Goal: Navigation & Orientation: Find specific page/section

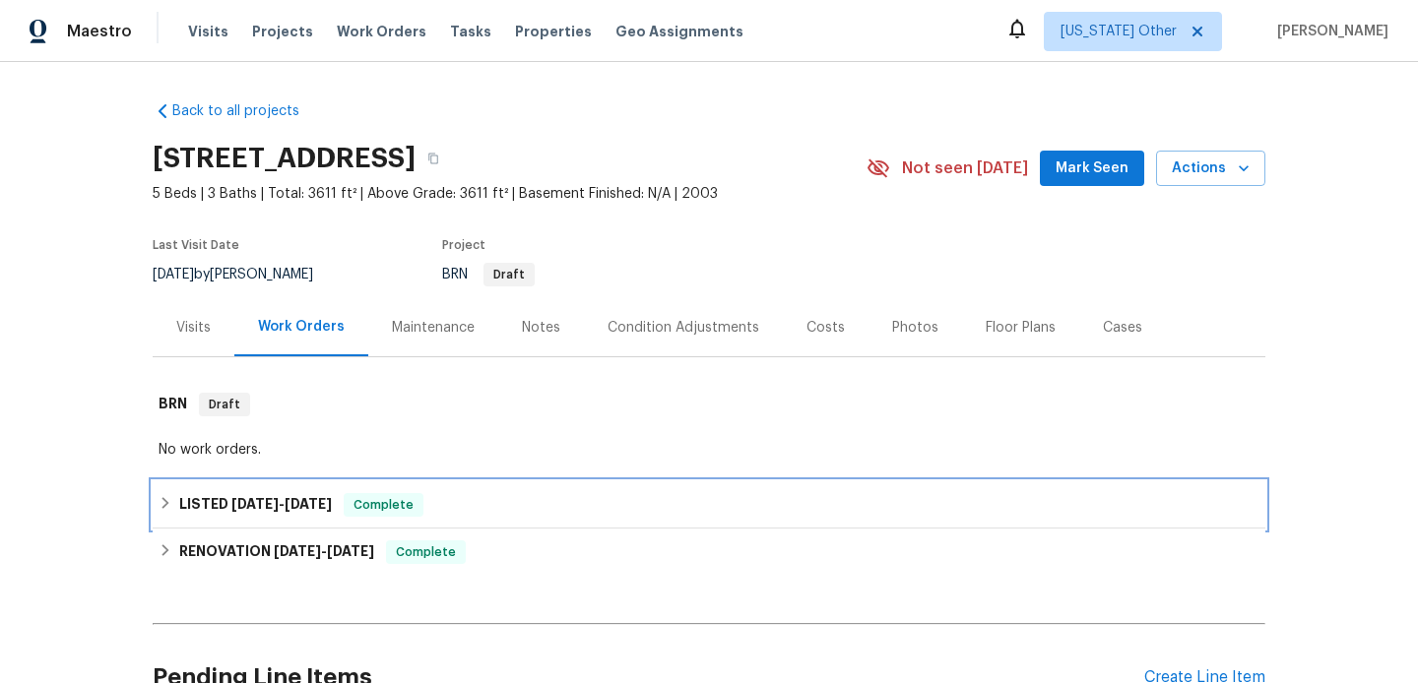
click at [430, 512] on div "LISTED [DATE] - [DATE] Complete" at bounding box center [709, 505] width 1101 height 24
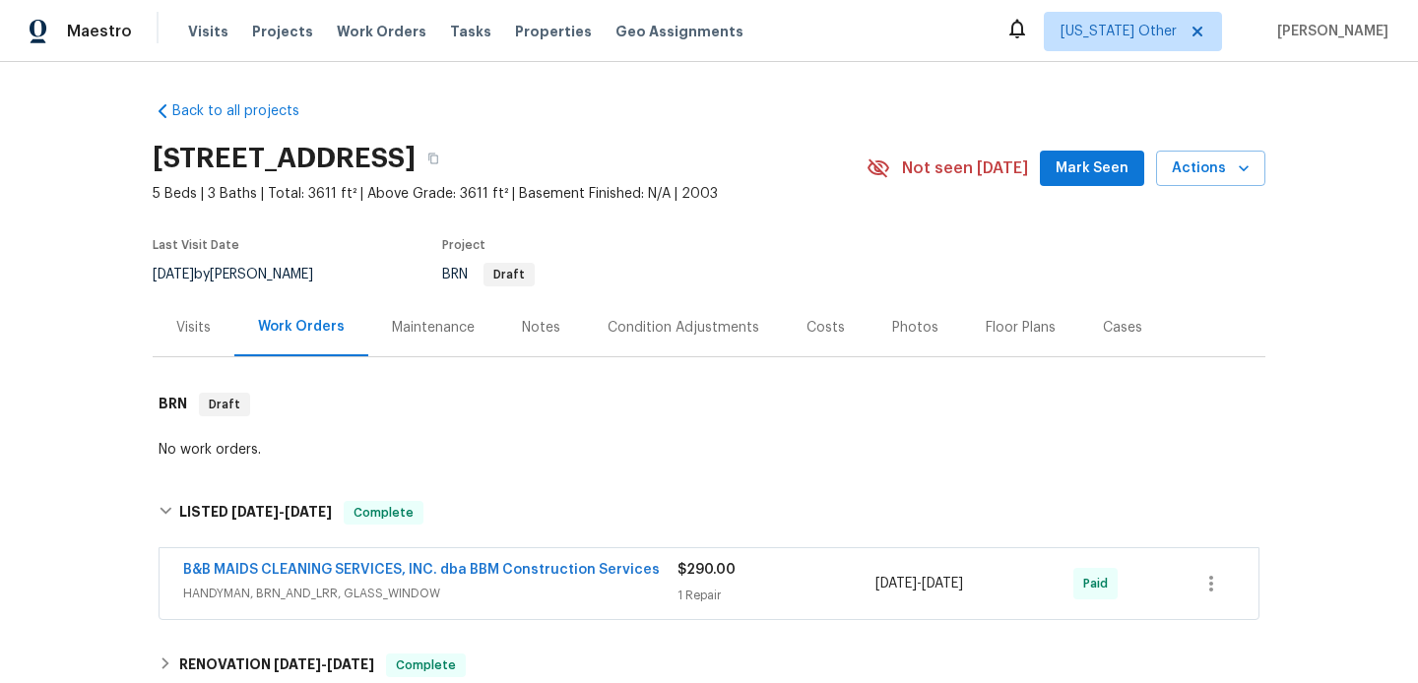
click at [501, 591] on span "HANDYMAN, BRN_AND_LRR, GLASS_WINDOW" at bounding box center [430, 594] width 494 height 20
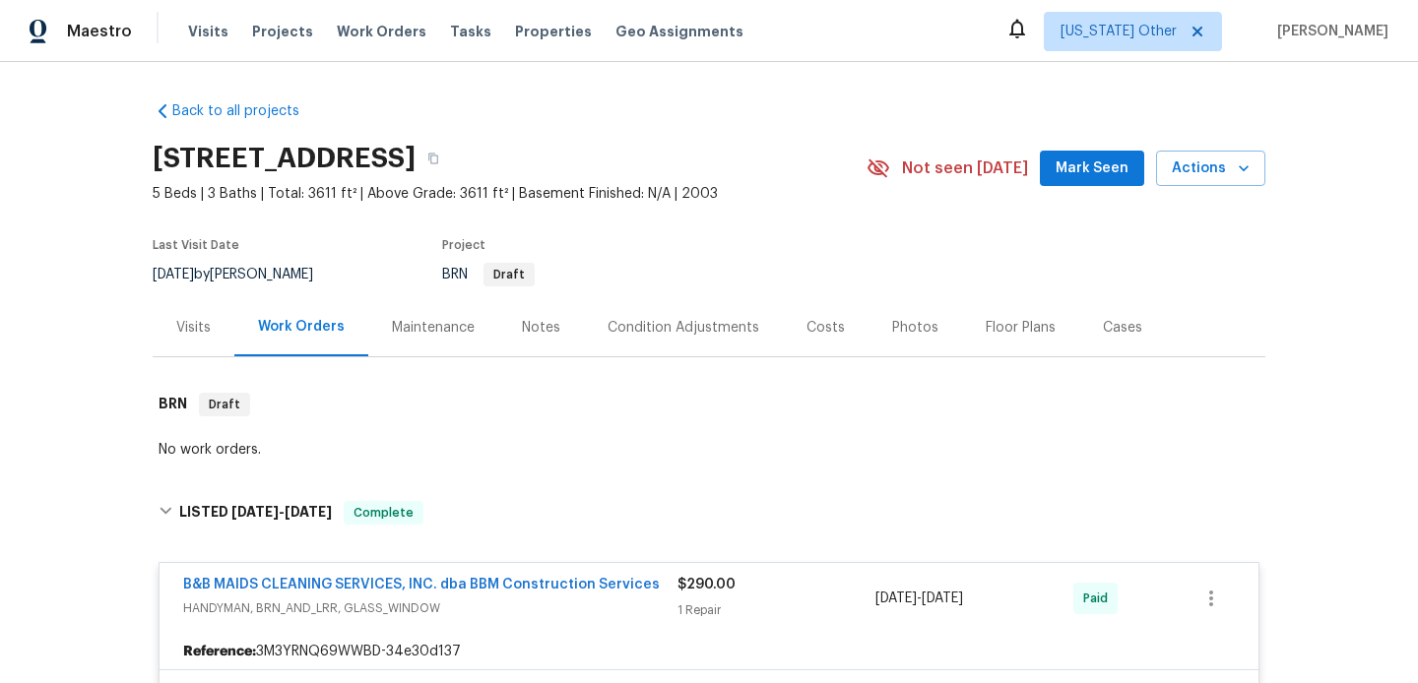
click at [209, 332] on div "Visits" at bounding box center [193, 328] width 34 height 20
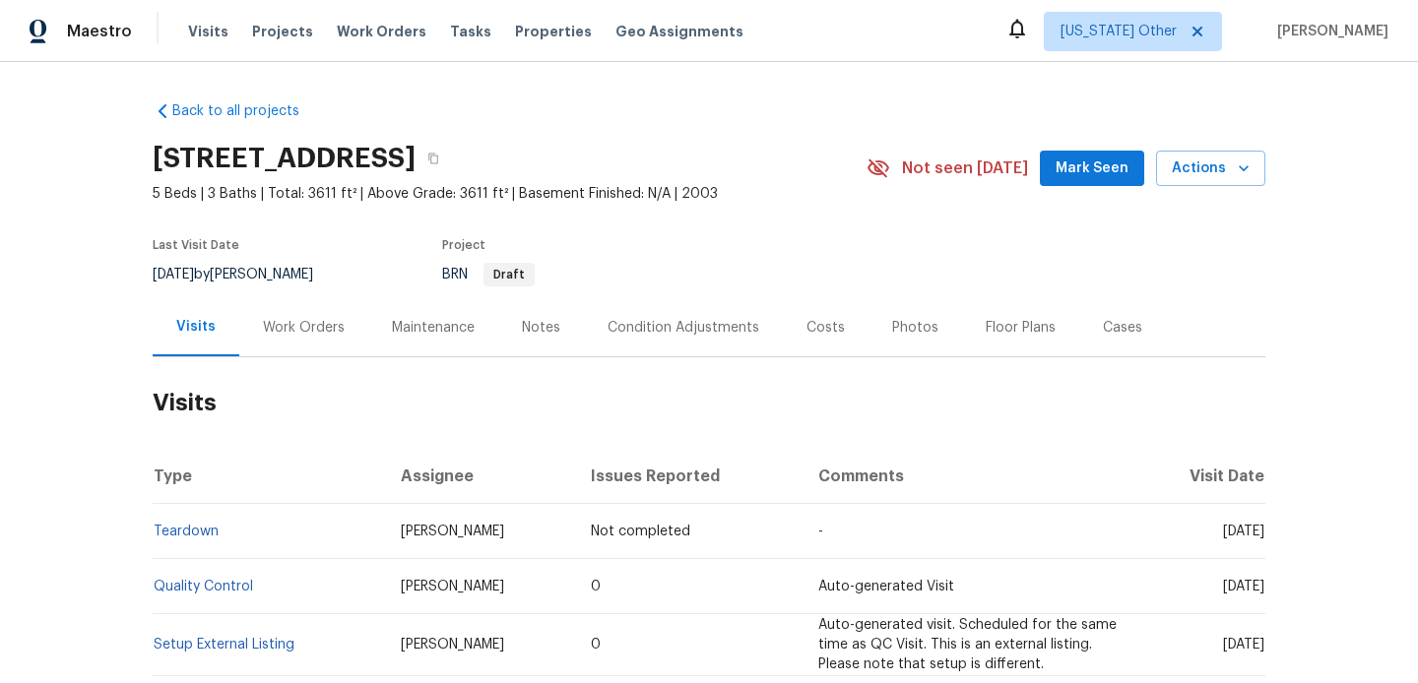
click at [279, 322] on div "Work Orders" at bounding box center [304, 328] width 82 height 20
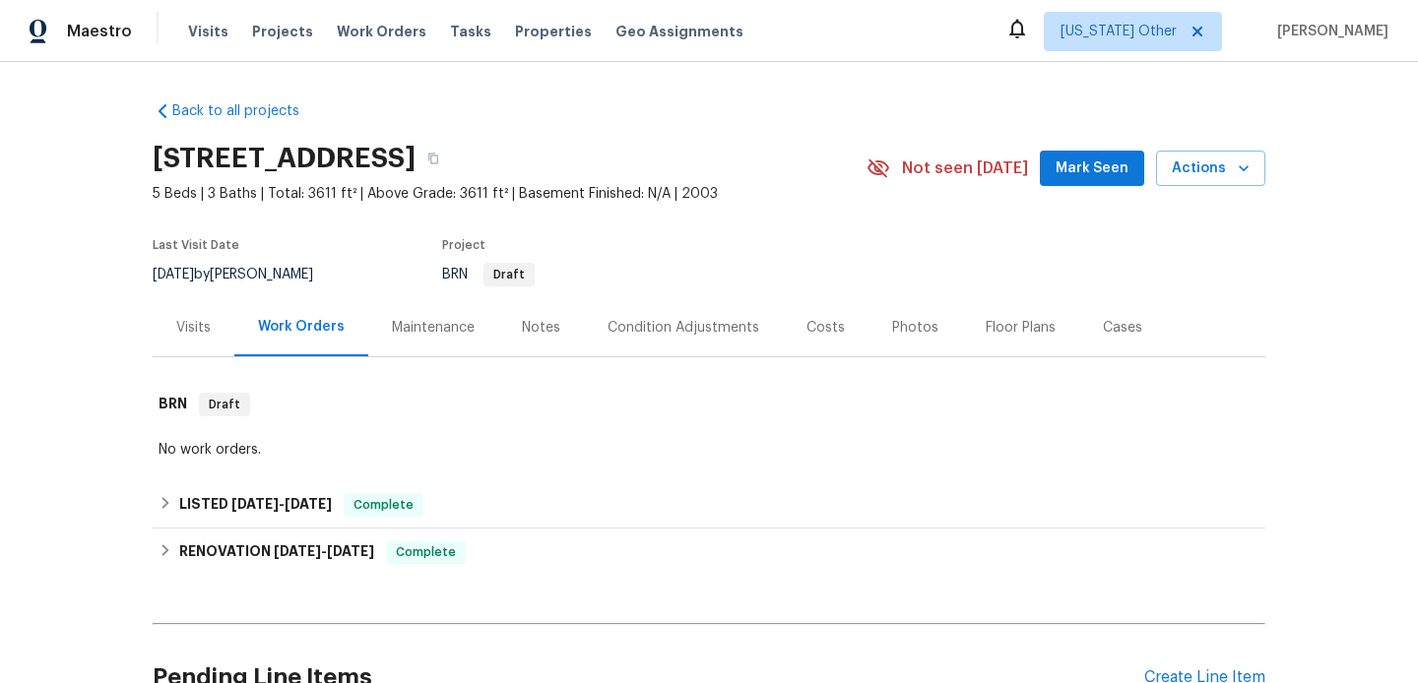
scroll to position [194, 0]
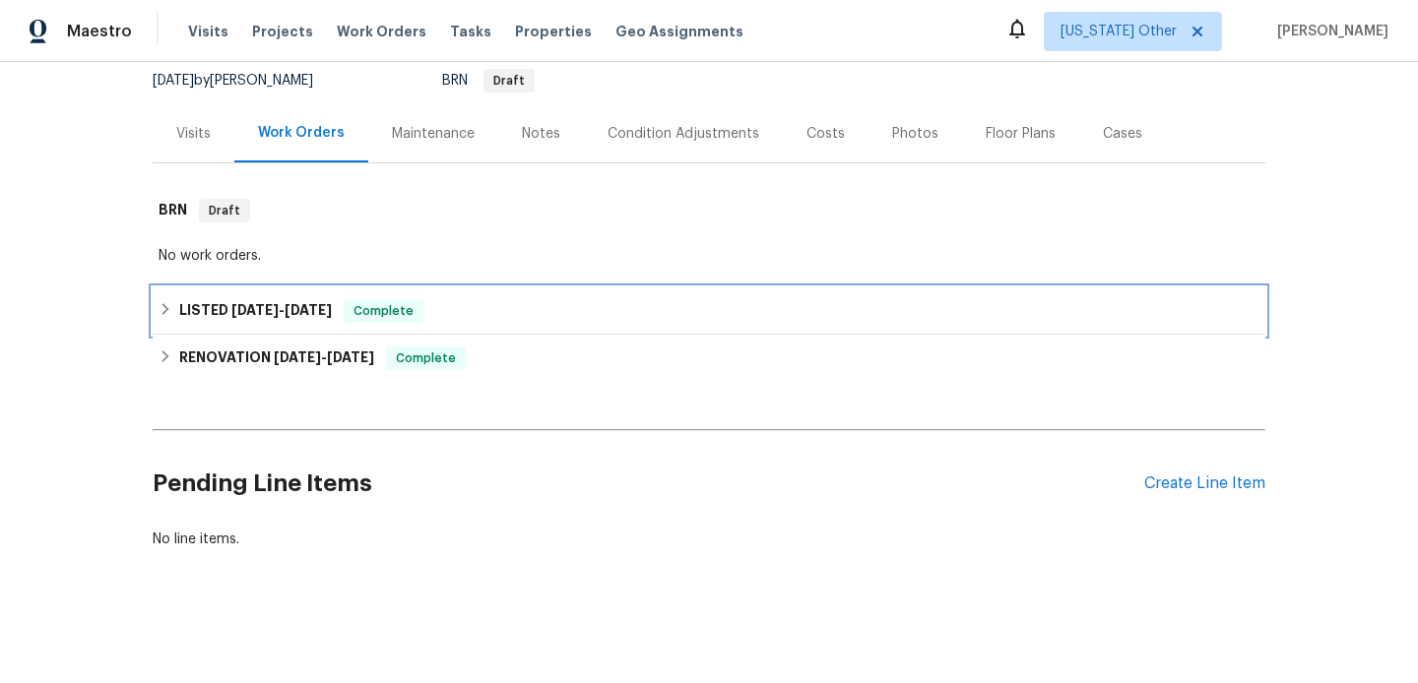
click at [514, 325] on div "LISTED [DATE] - [DATE] Complete" at bounding box center [709, 310] width 1113 height 47
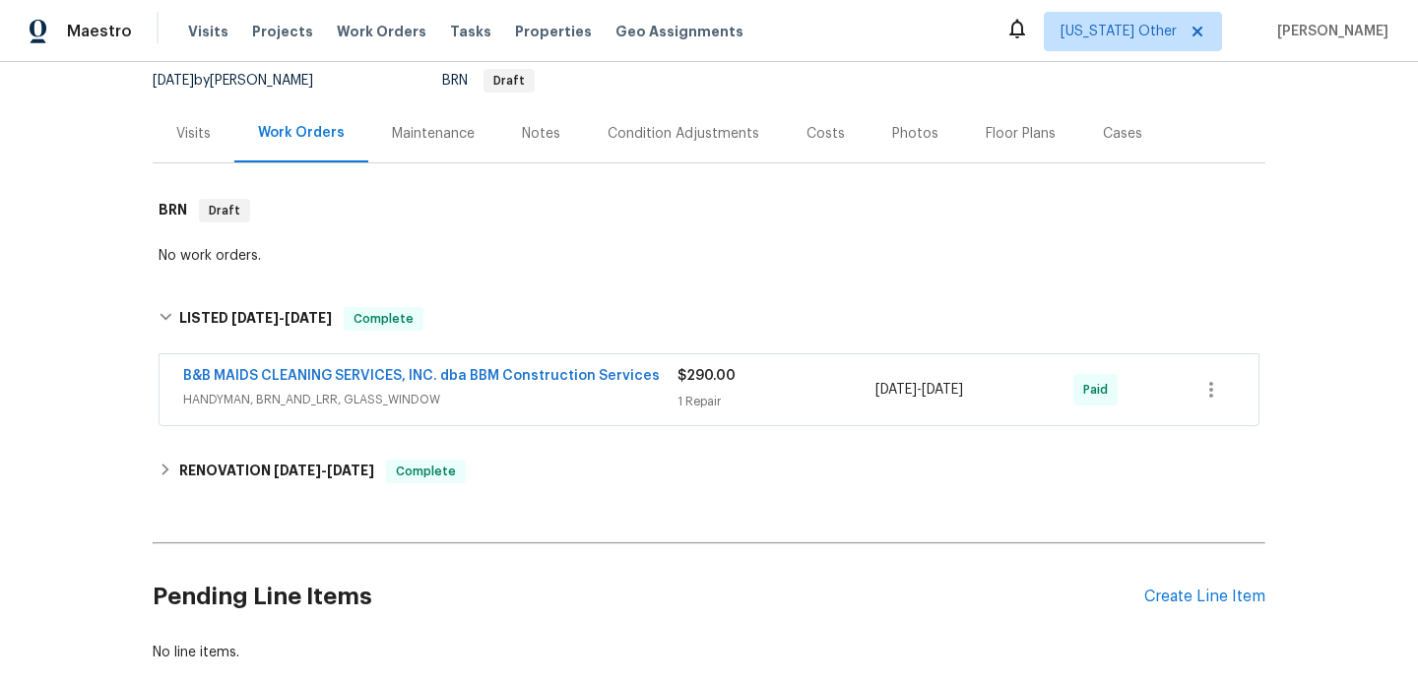
click at [564, 409] on span "HANDYMAN, BRN_AND_LRR, GLASS_WINDOW" at bounding box center [430, 400] width 494 height 20
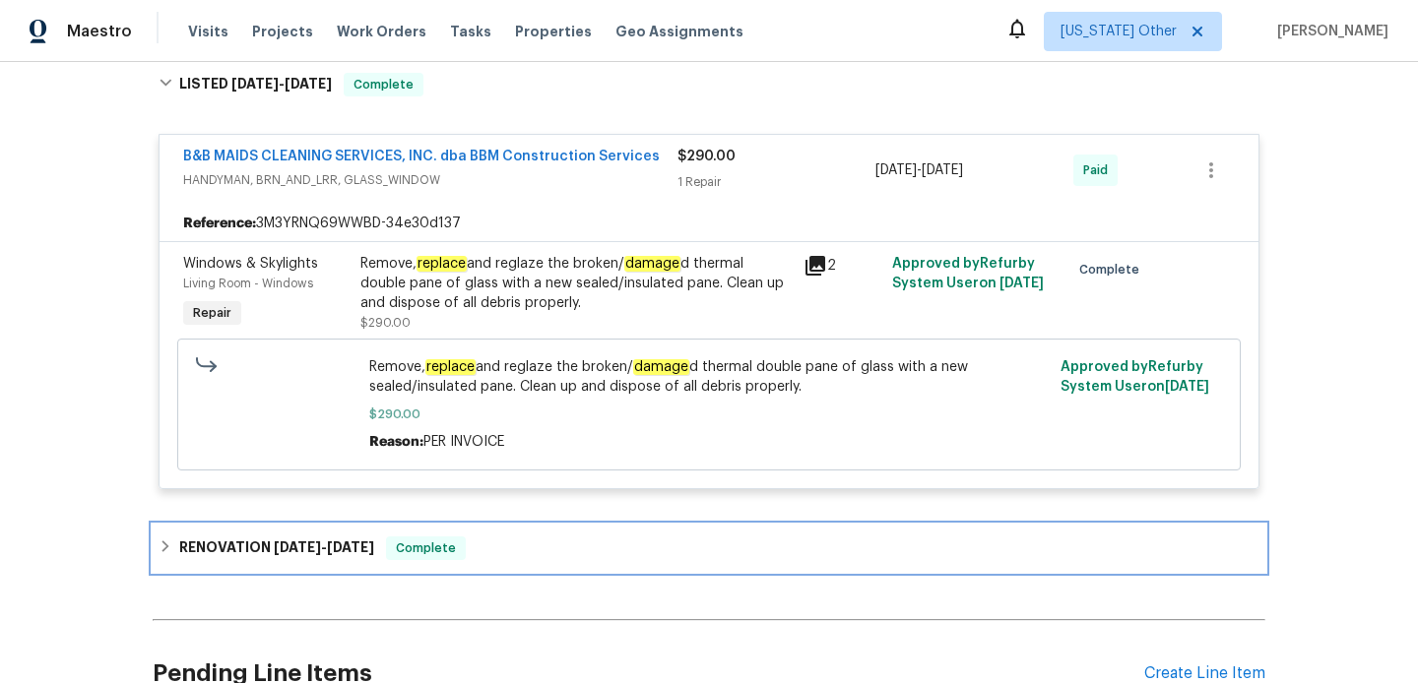
click at [536, 535] on div "RENOVATION [DATE] - [DATE] Complete" at bounding box center [709, 548] width 1113 height 47
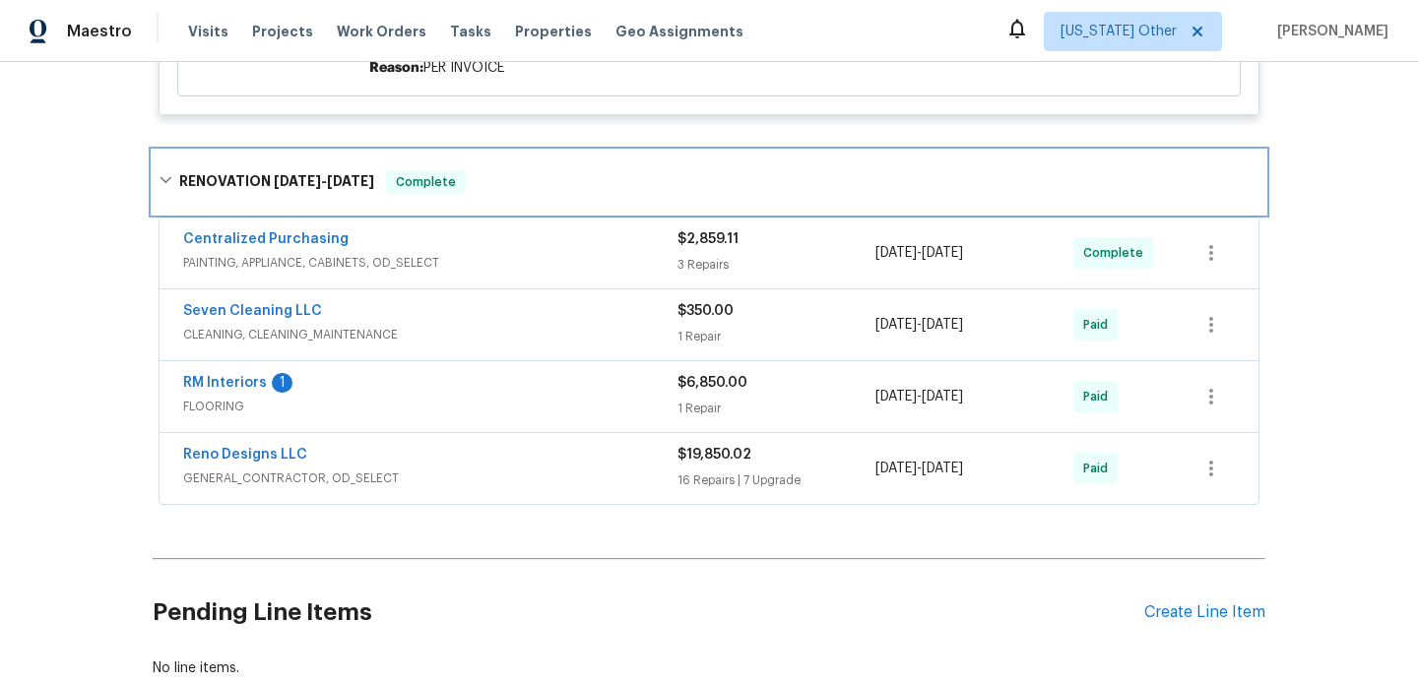
scroll to position [817, 0]
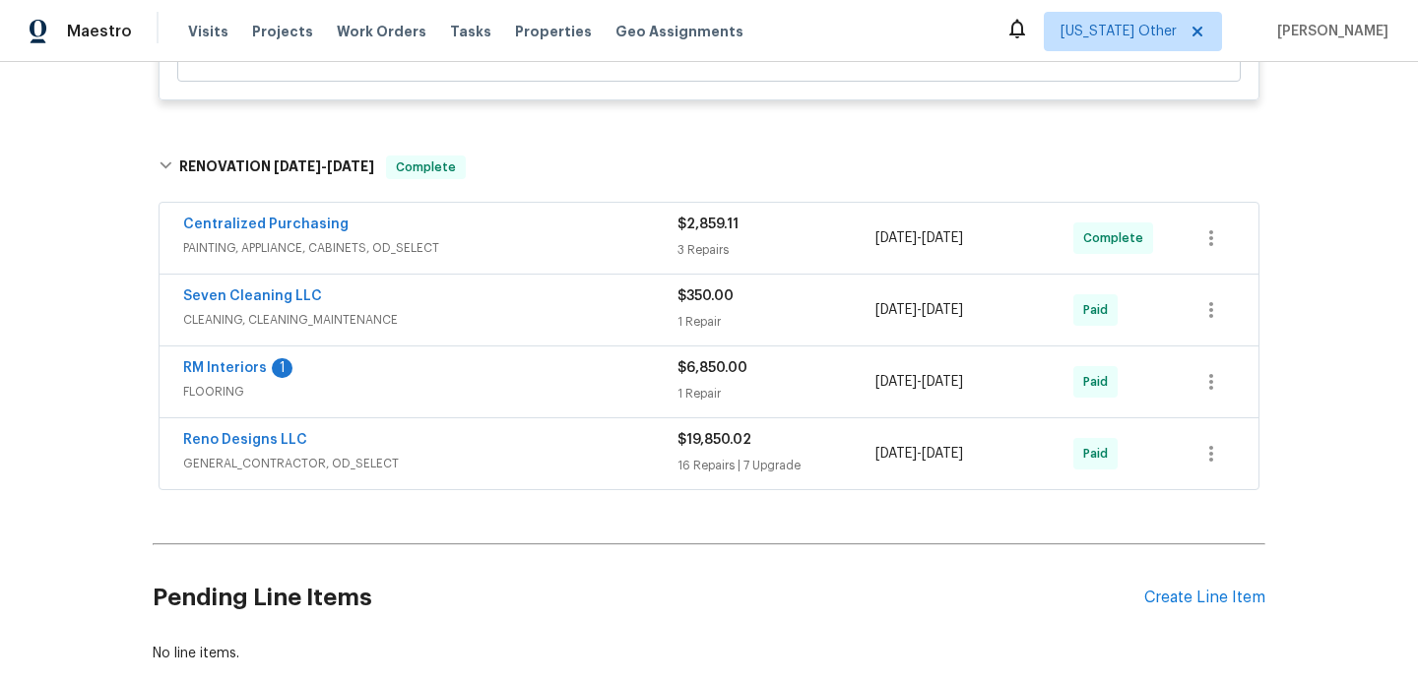
click at [600, 435] on div "Reno Designs LLC" at bounding box center [430, 442] width 494 height 24
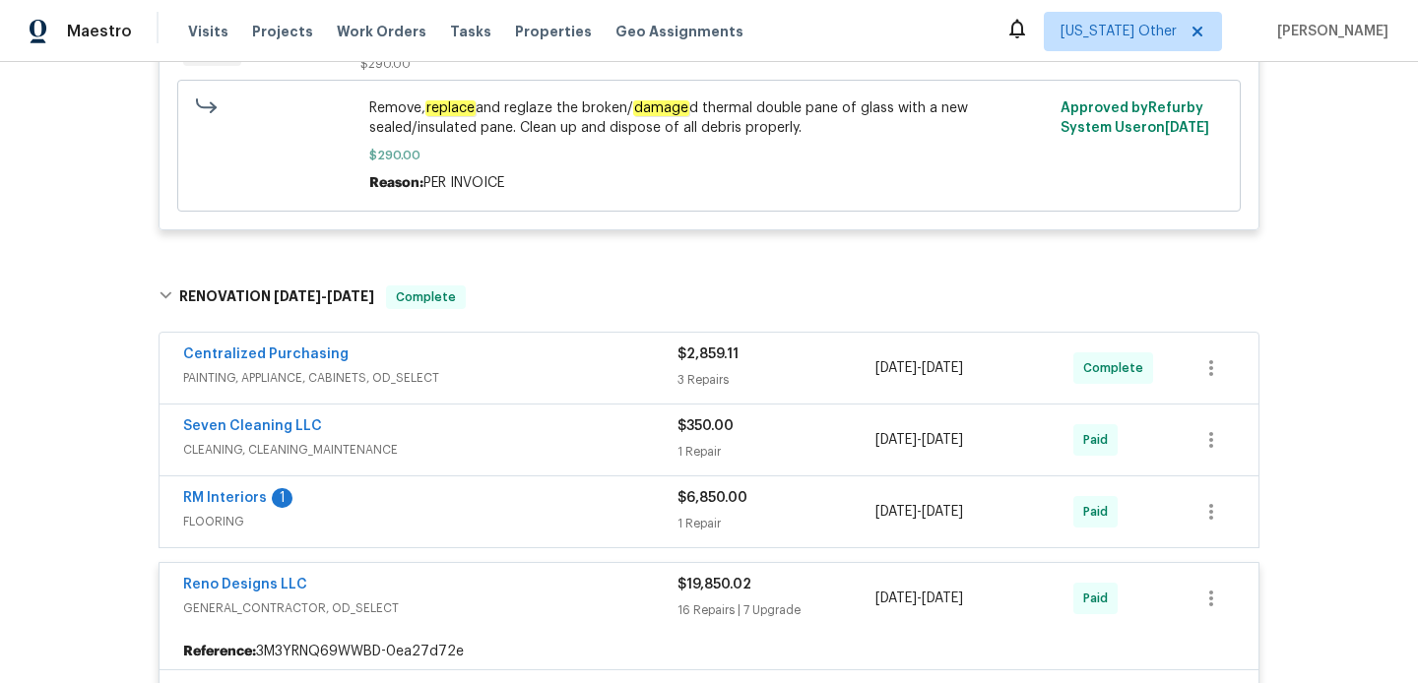
scroll to position [0, 0]
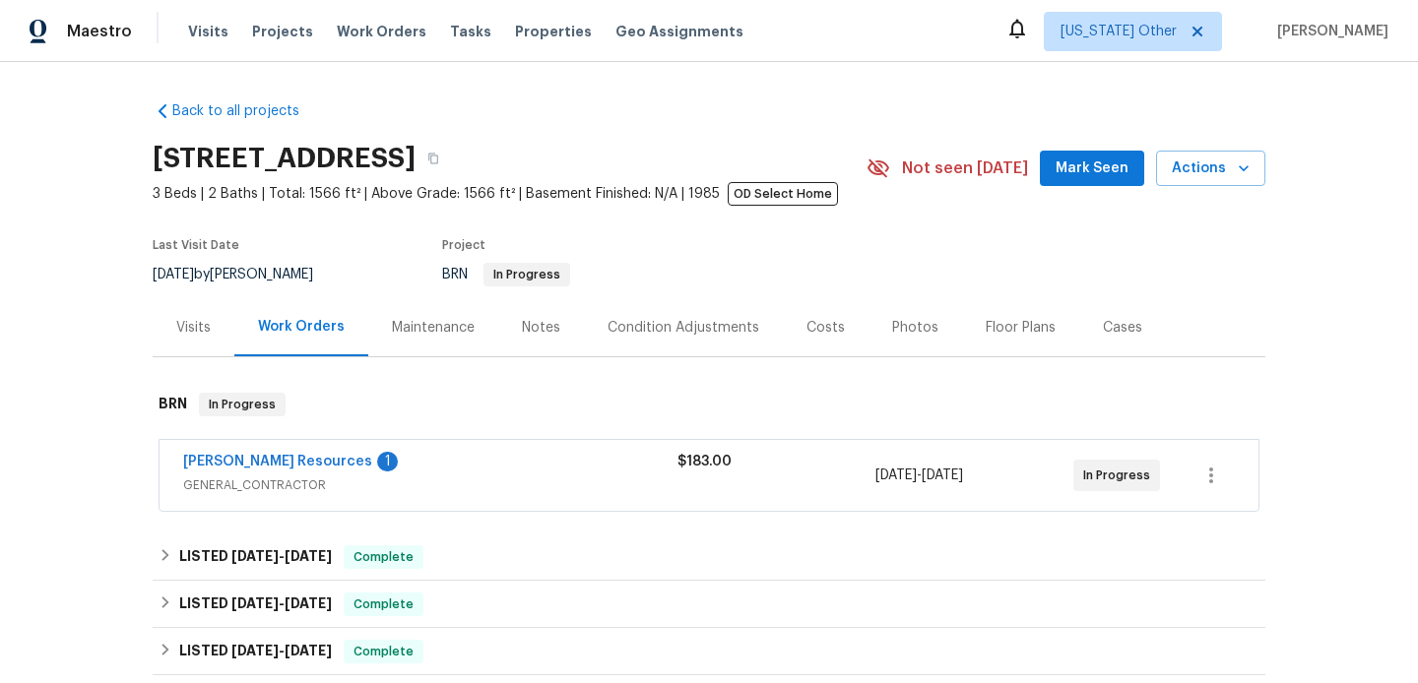
click at [403, 466] on div "[PERSON_NAME] Resources 1" at bounding box center [430, 464] width 494 height 24
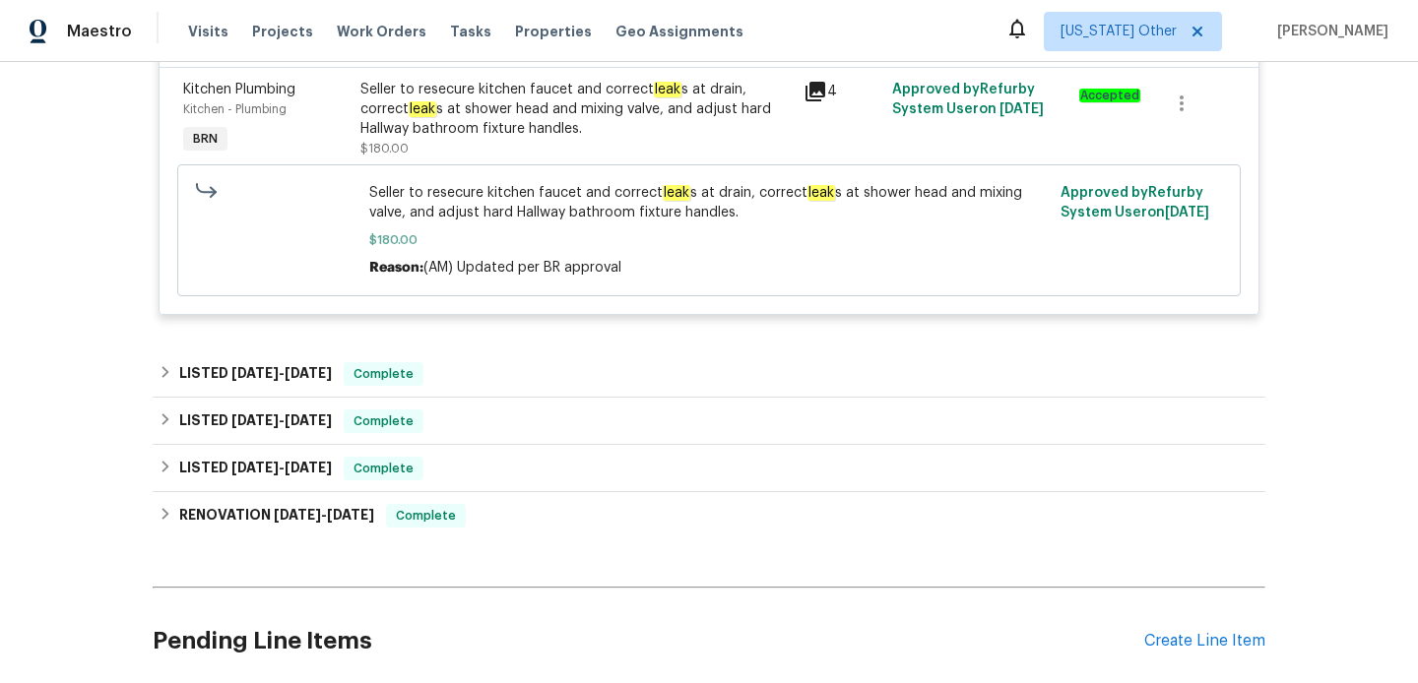
scroll to position [1076, 0]
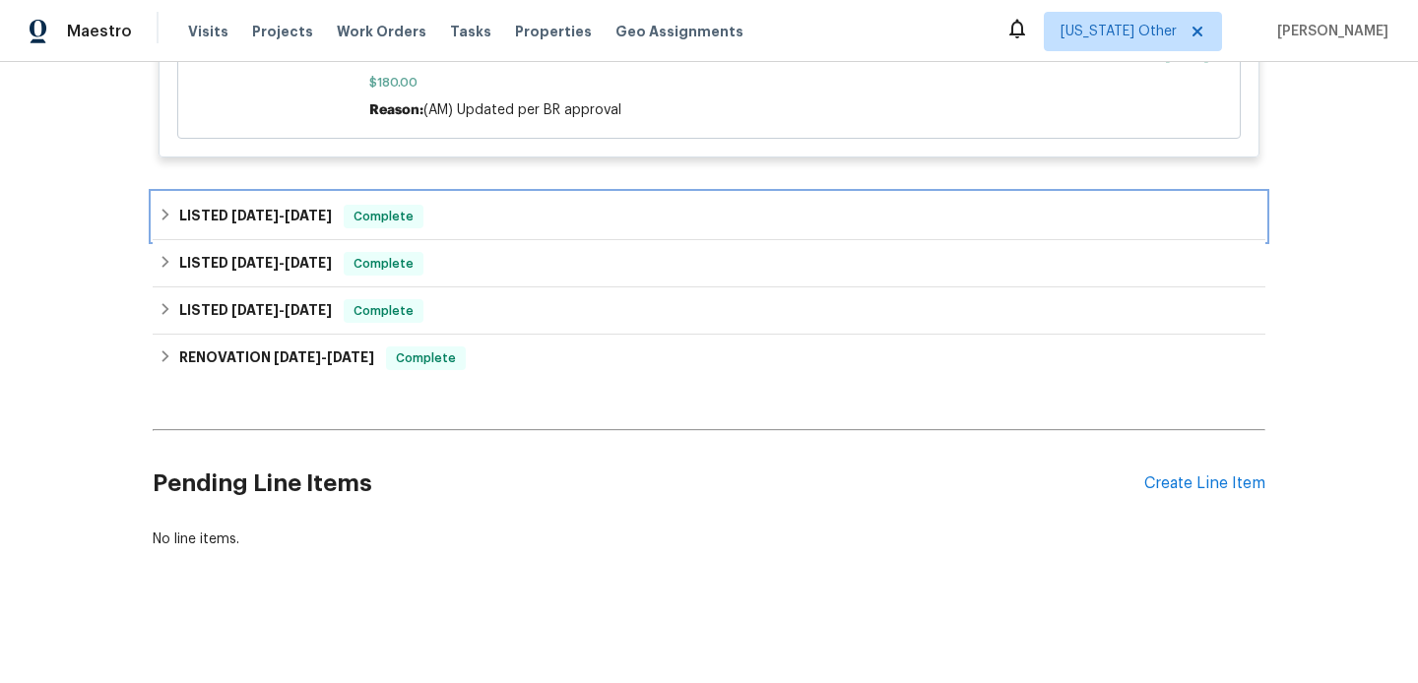
click at [441, 236] on div "LISTED [DATE] - [DATE] Complete" at bounding box center [709, 216] width 1113 height 47
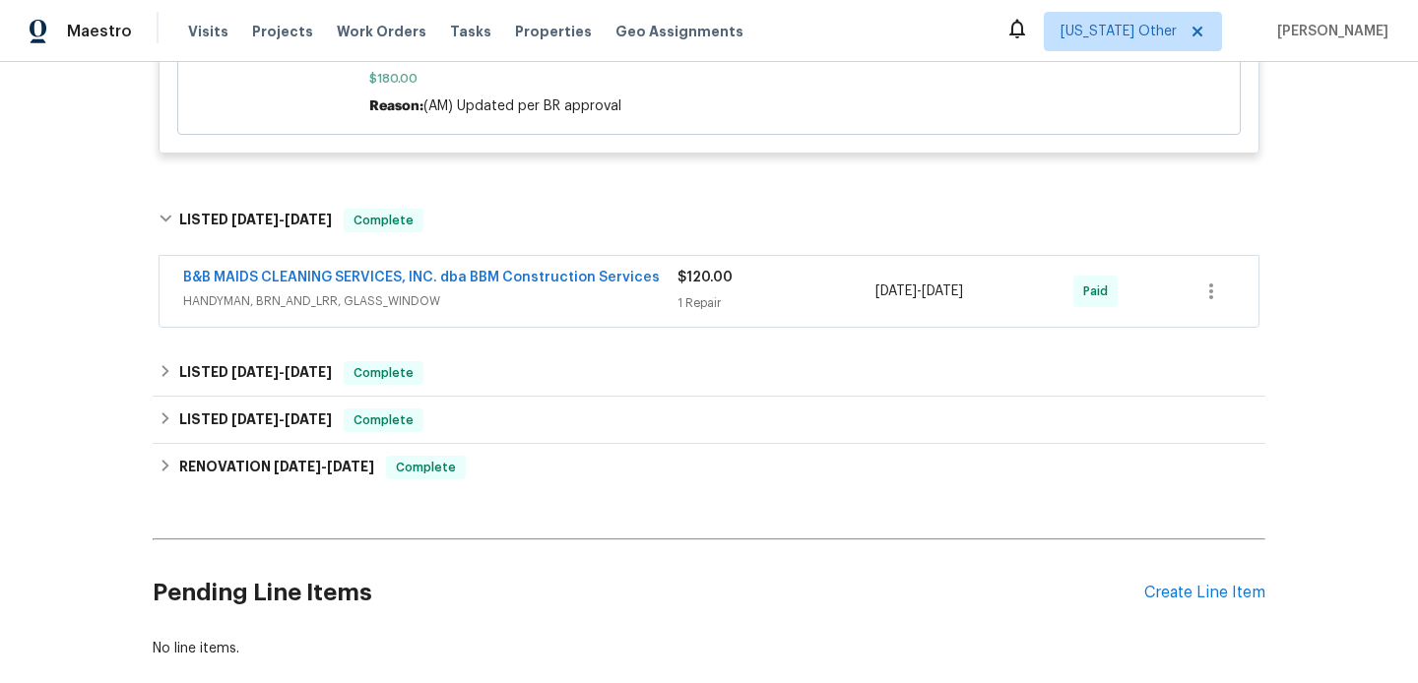
click at [469, 287] on span "B&B MAIDS CLEANING SERVICES, INC. dba BBM Construction Services" at bounding box center [421, 278] width 477 height 20
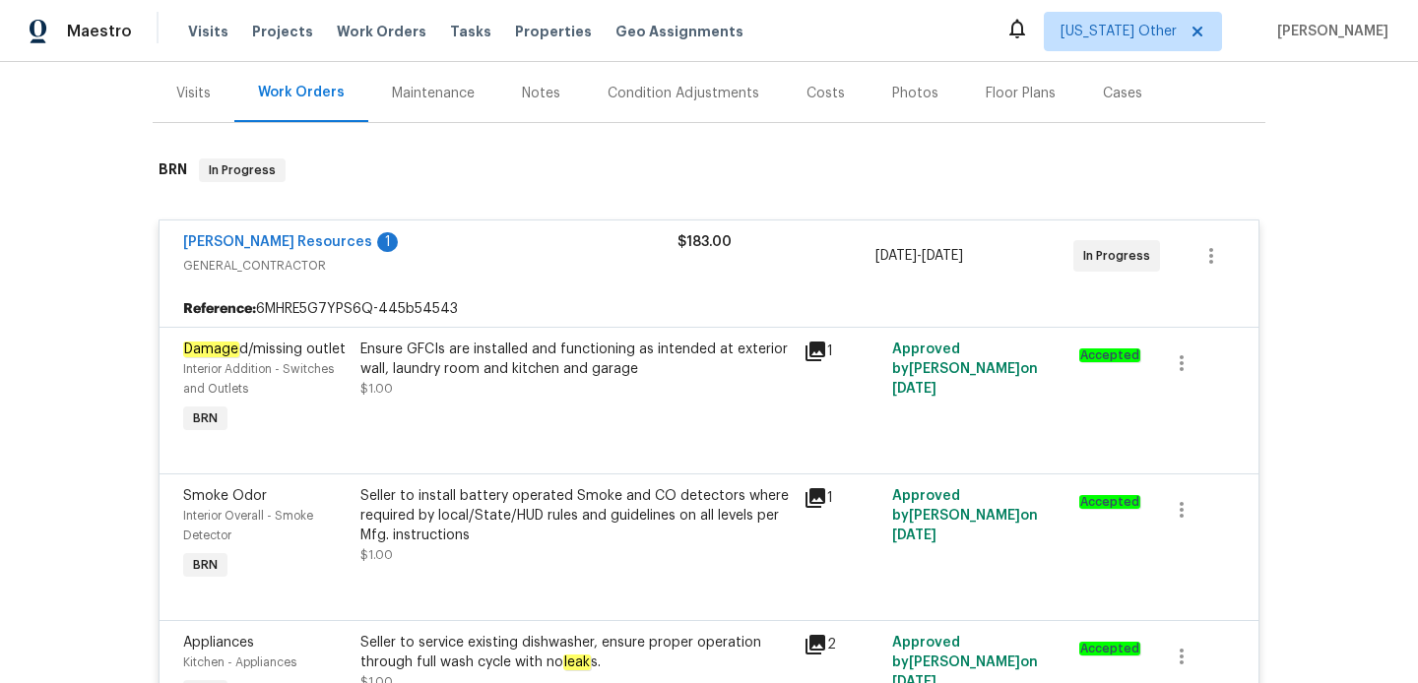
scroll to position [0, 0]
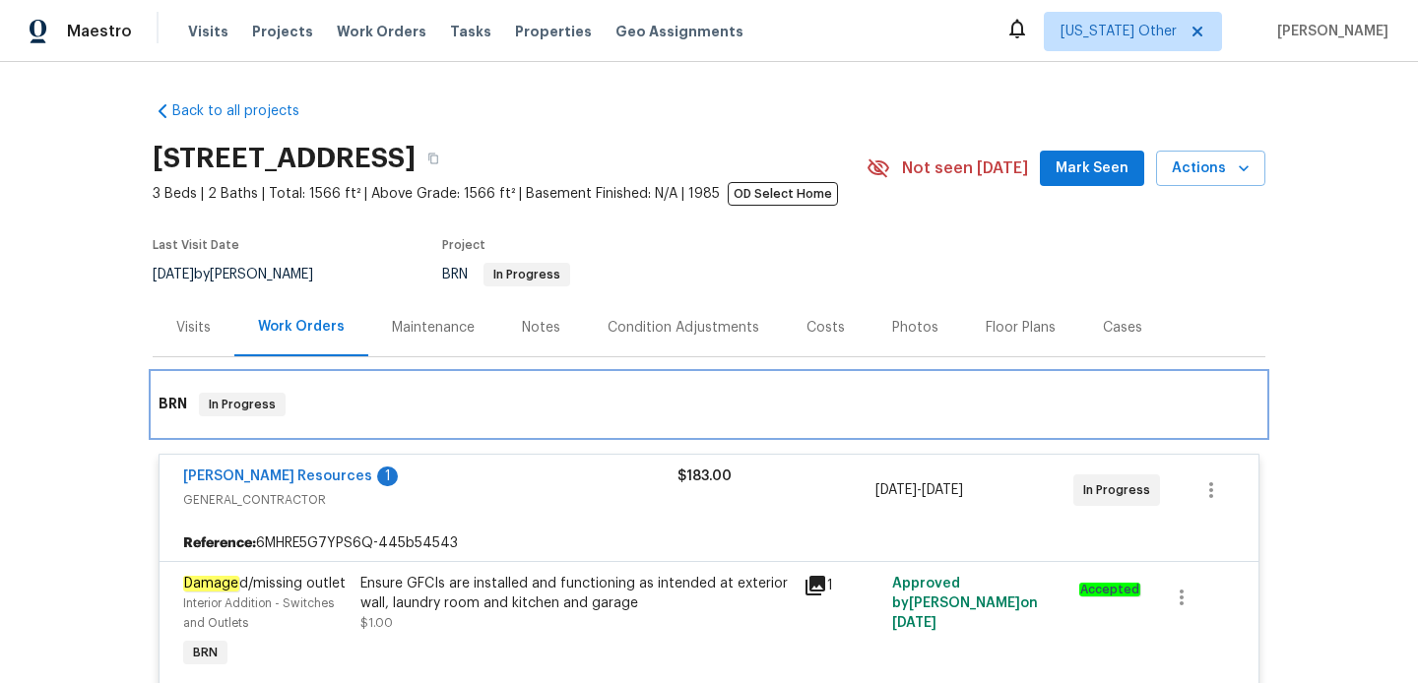
click at [539, 415] on div "BRN In Progress" at bounding box center [709, 405] width 1101 height 24
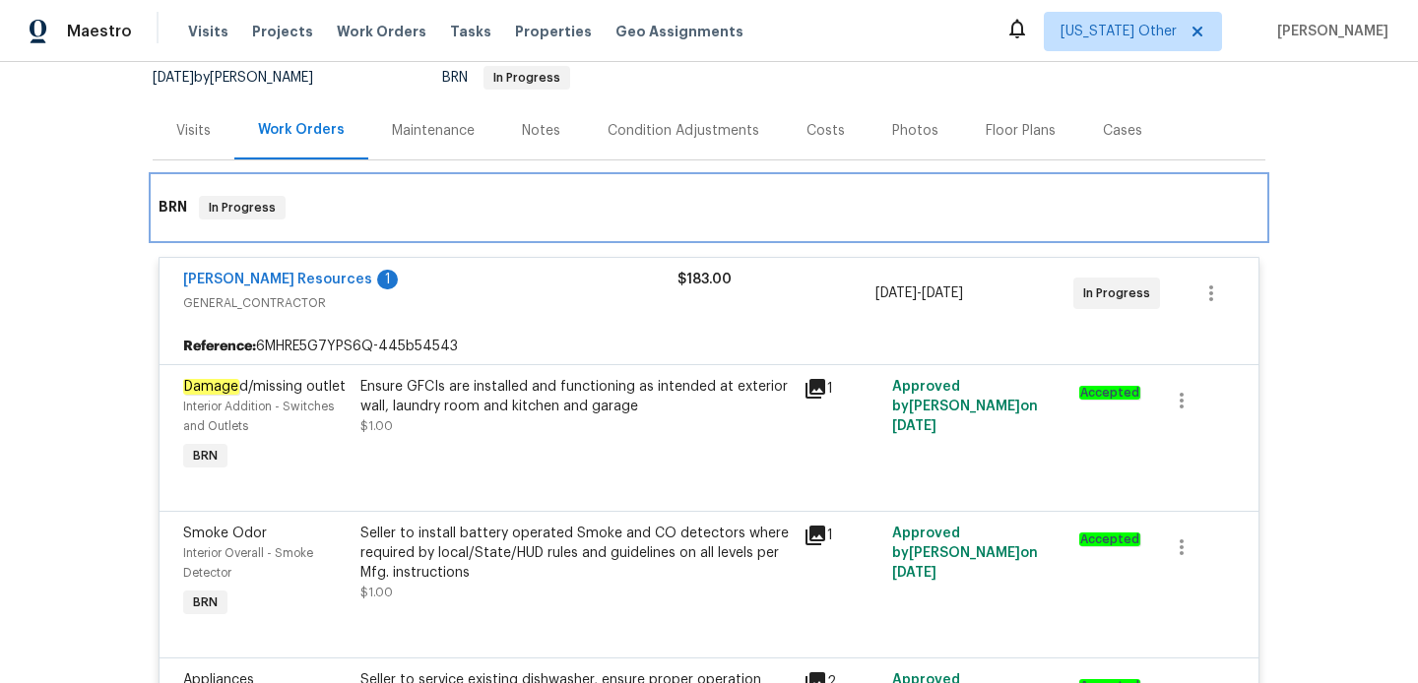
scroll to position [160, 0]
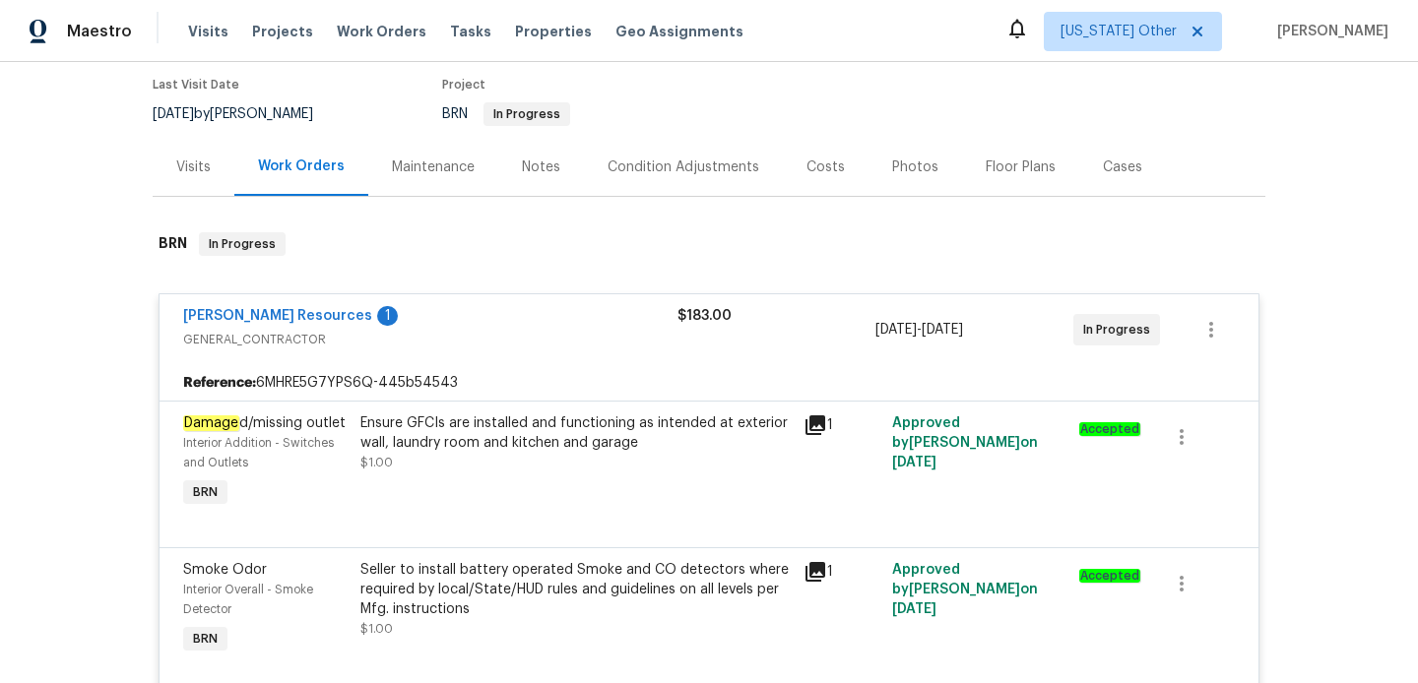
click at [518, 184] on div "Notes" at bounding box center [541, 167] width 86 height 58
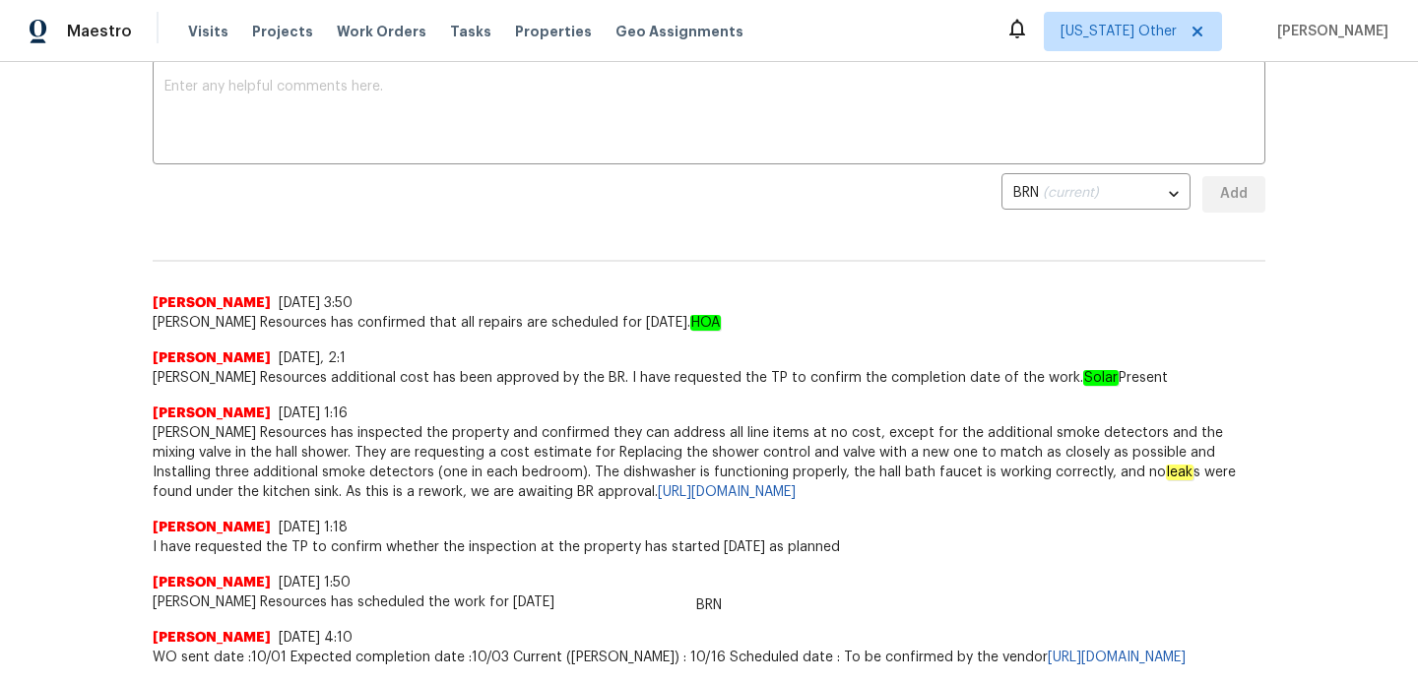
scroll to position [340, 0]
